Goal: Transaction & Acquisition: Subscribe to service/newsletter

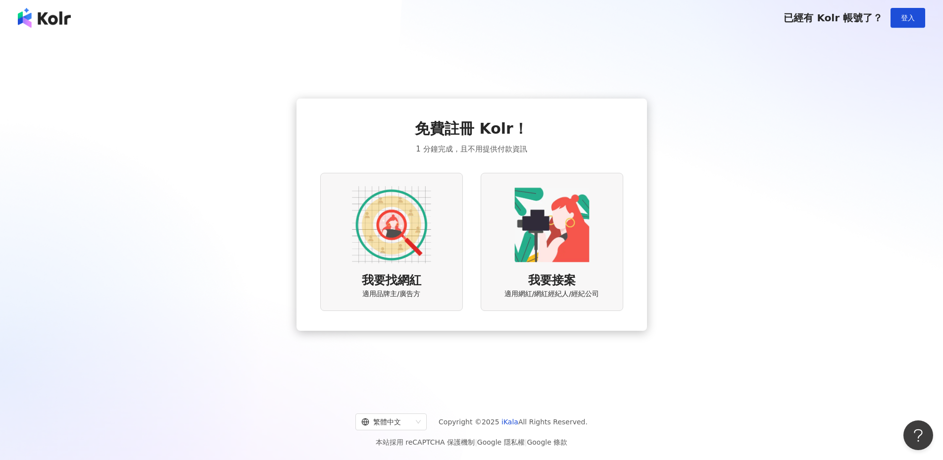
click at [380, 284] on span "我要找網紅" at bounding box center [391, 280] width 59 height 17
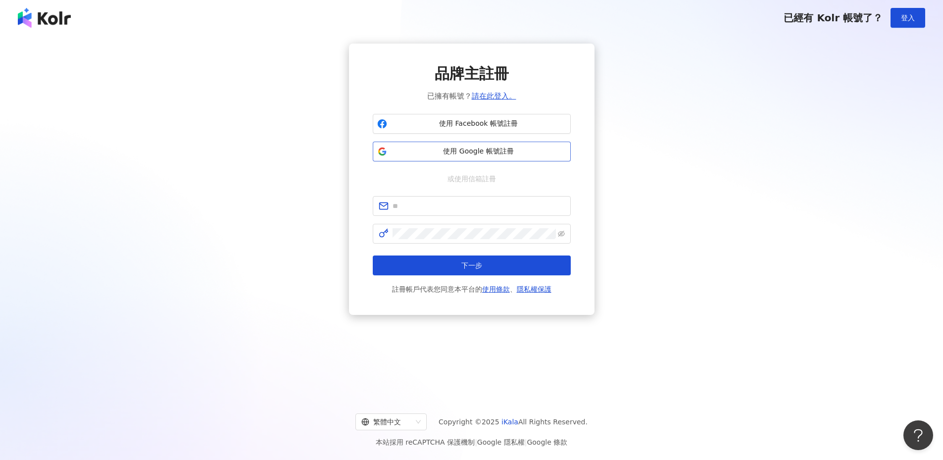
click at [455, 150] on span "使用 Google 帳號註冊" at bounding box center [478, 152] width 175 height 10
